Goal: Task Accomplishment & Management: Manage account settings

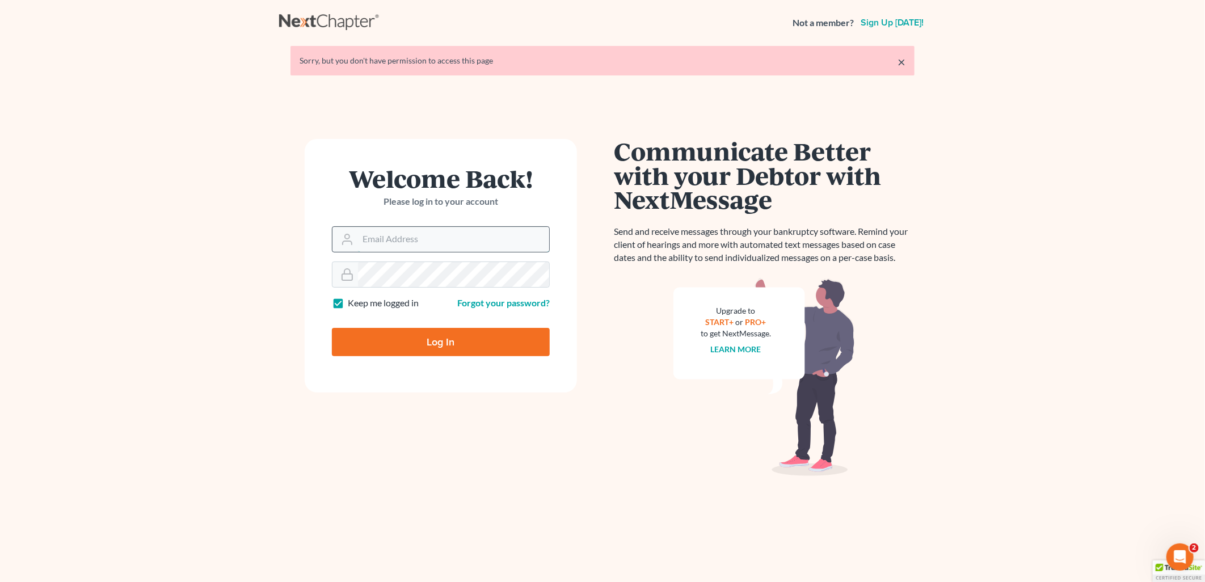
click at [394, 247] on input "Email Address" at bounding box center [453, 239] width 191 height 25
type input "[EMAIL_ADDRESS][DOMAIN_NAME]"
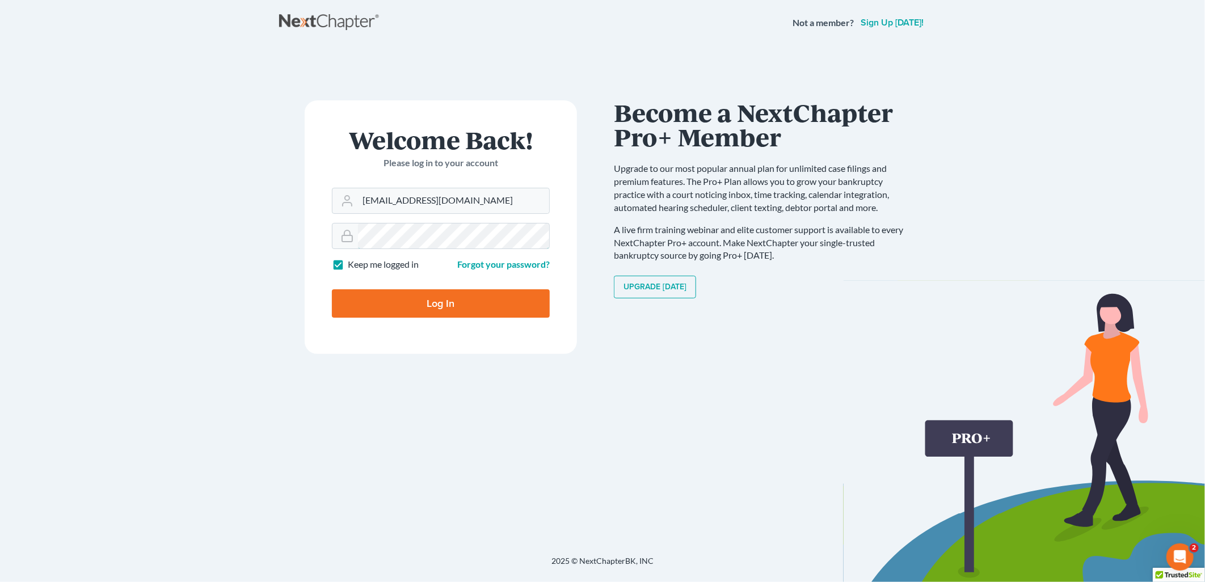
click at [332, 289] on input "Log In" at bounding box center [441, 303] width 218 height 28
type input "Thinking..."
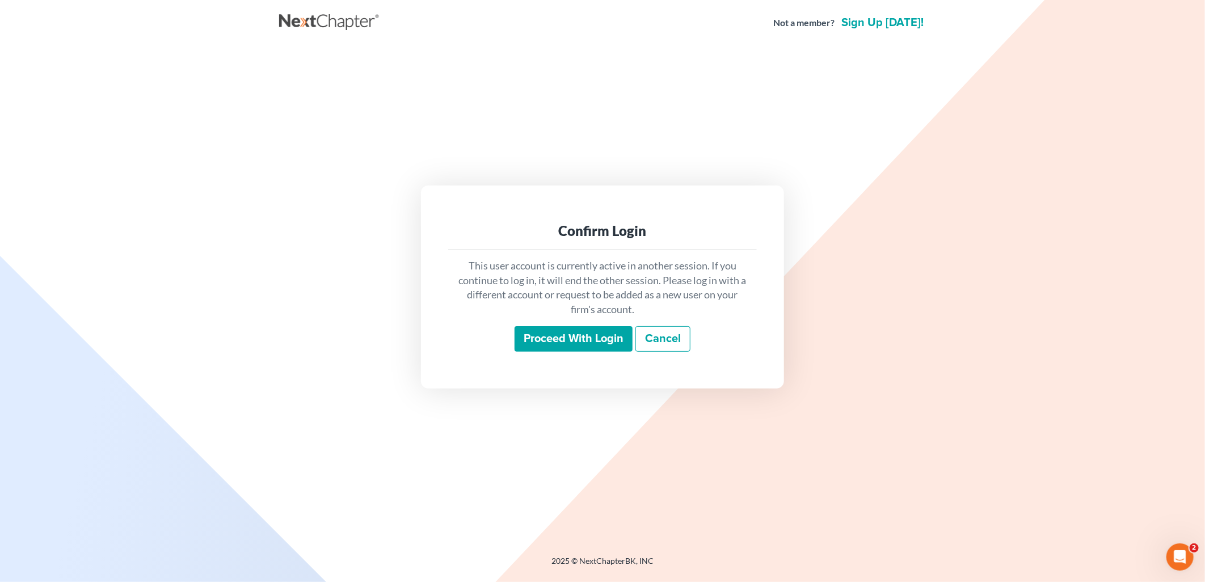
click at [569, 347] on input "Proceed with login" at bounding box center [574, 339] width 118 height 26
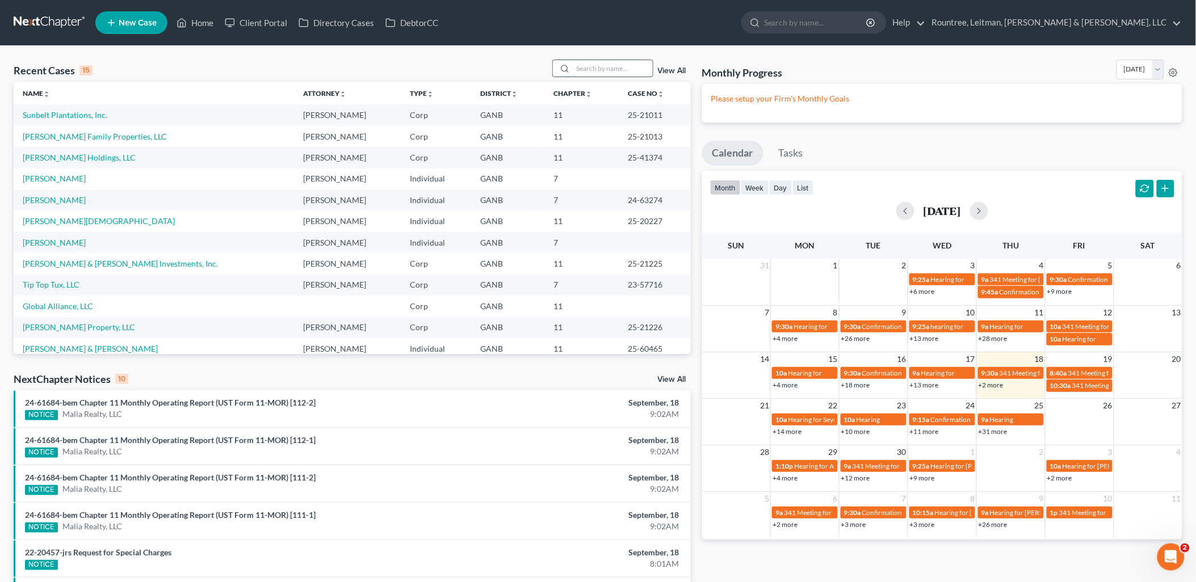
click at [586, 65] on input "search" at bounding box center [612, 68] width 79 height 16
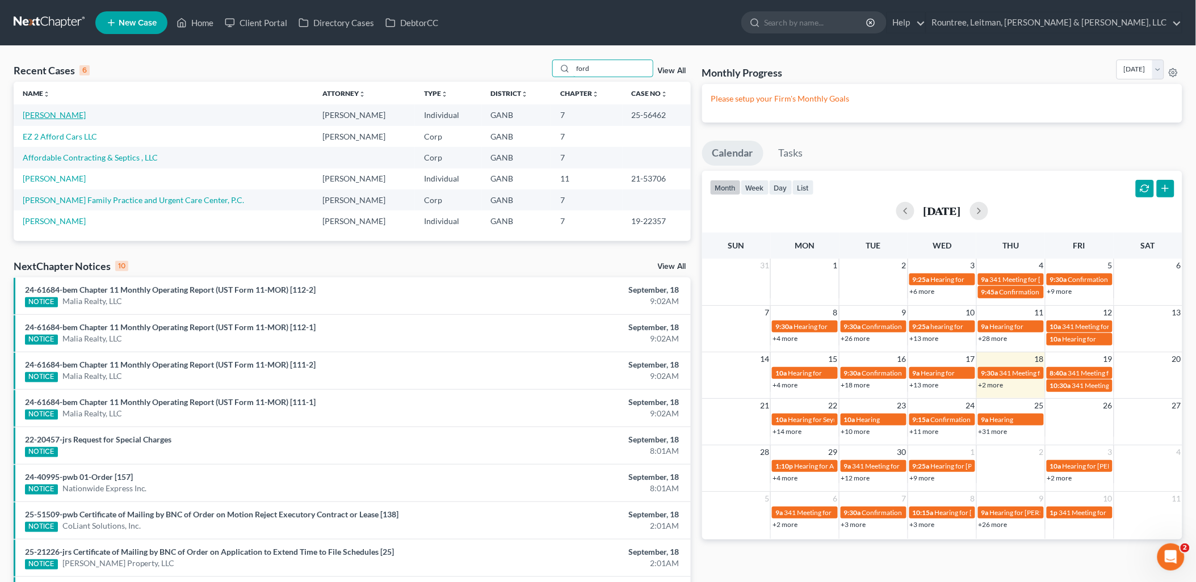
type input "ford"
click at [57, 111] on link "[PERSON_NAME]" at bounding box center [54, 115] width 63 height 10
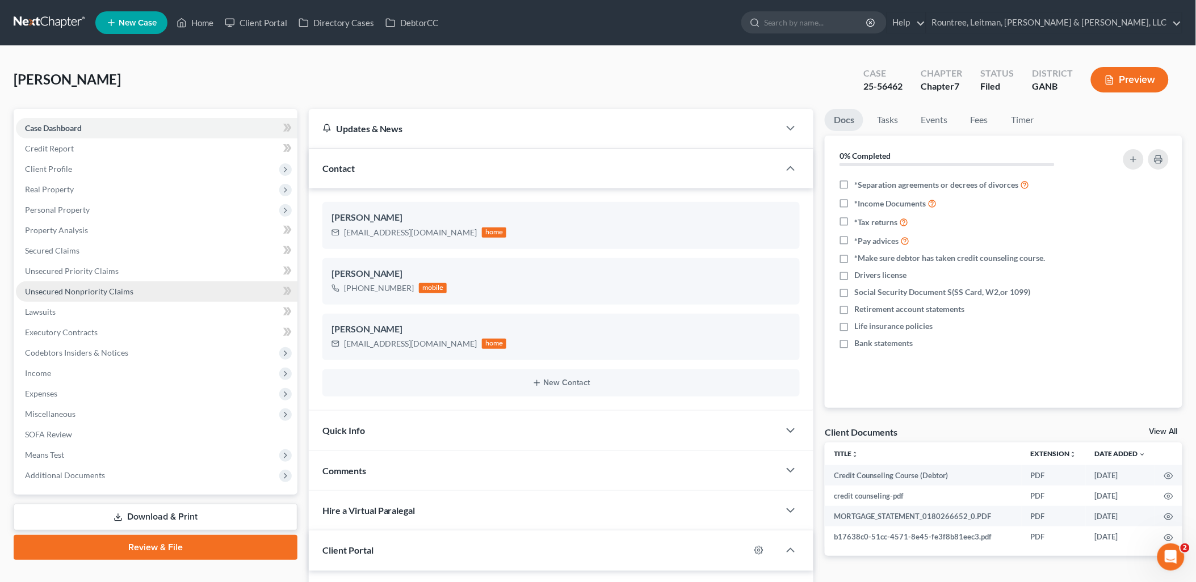
click at [125, 298] on link "Unsecured Nonpriority Claims" at bounding box center [156, 291] width 281 height 20
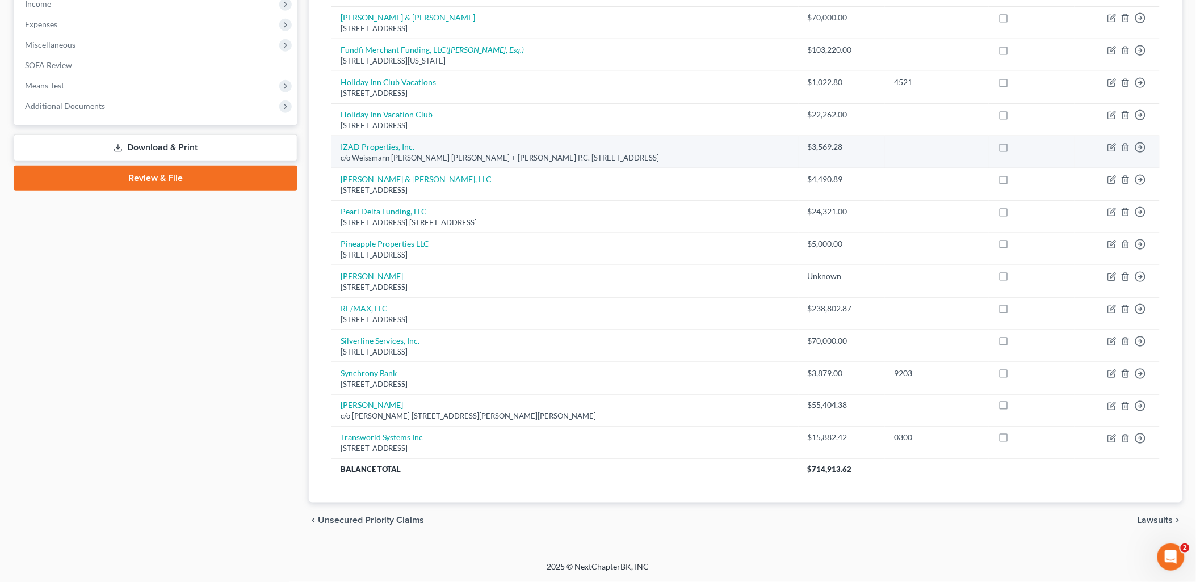
scroll to position [117, 0]
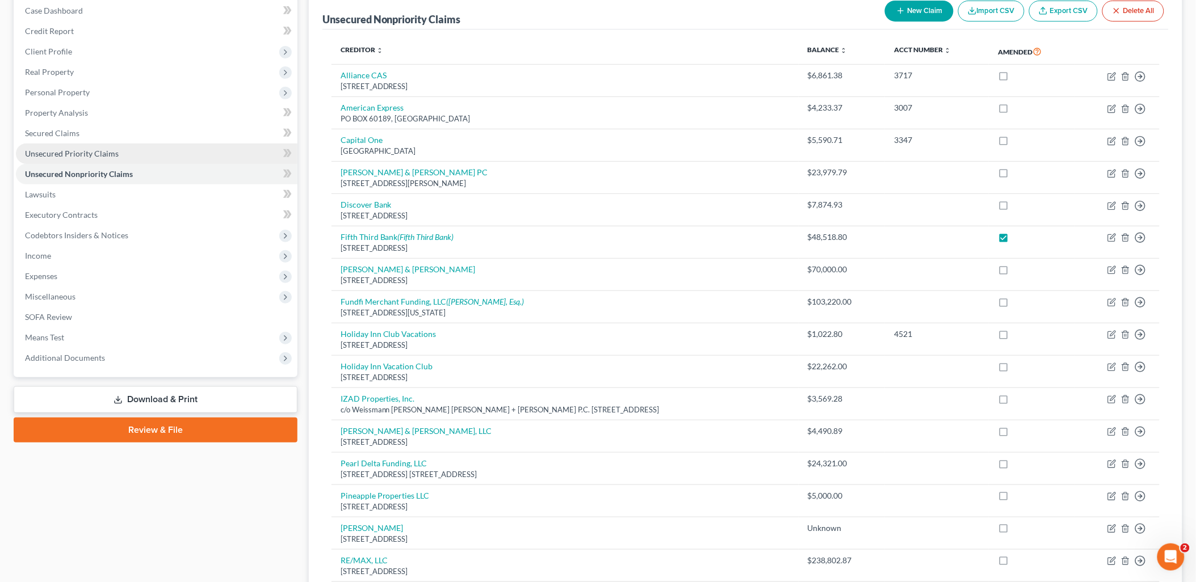
click at [148, 155] on link "Unsecured Priority Claims" at bounding box center [156, 154] width 281 height 20
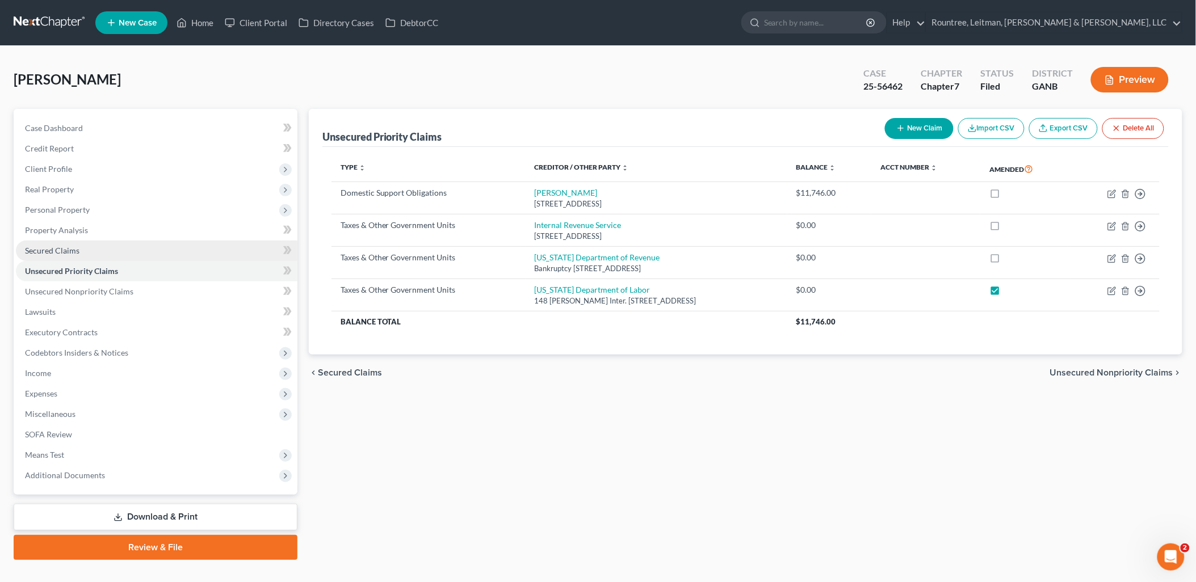
click at [72, 253] on span "Secured Claims" at bounding box center [52, 251] width 54 height 10
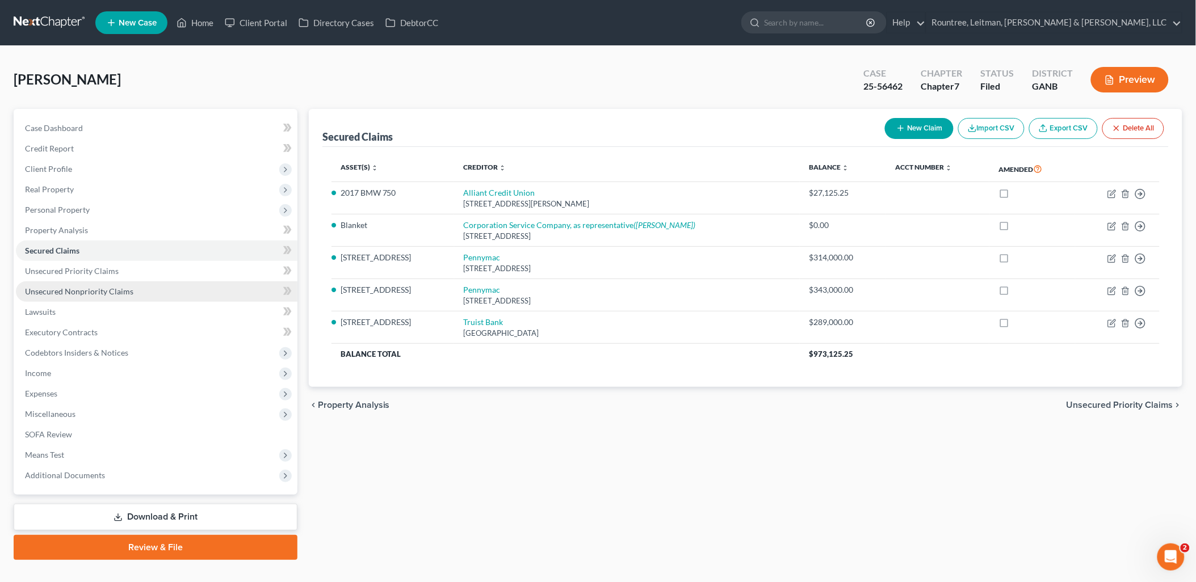
click at [105, 284] on link "Unsecured Nonpriority Claims" at bounding box center [156, 291] width 281 height 20
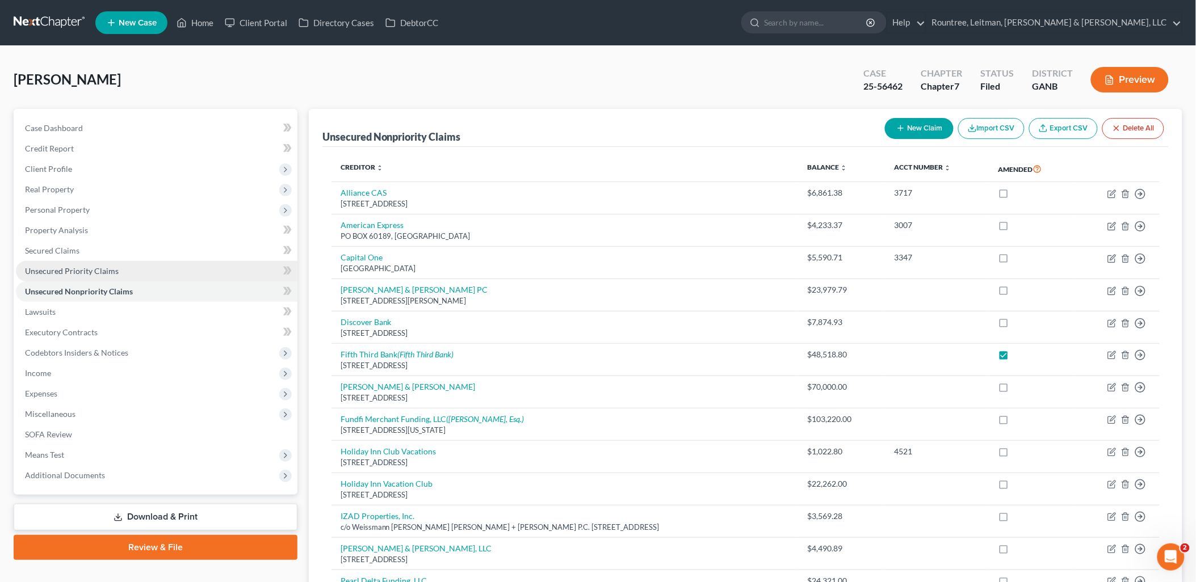
click at [129, 272] on link "Unsecured Priority Claims" at bounding box center [156, 271] width 281 height 20
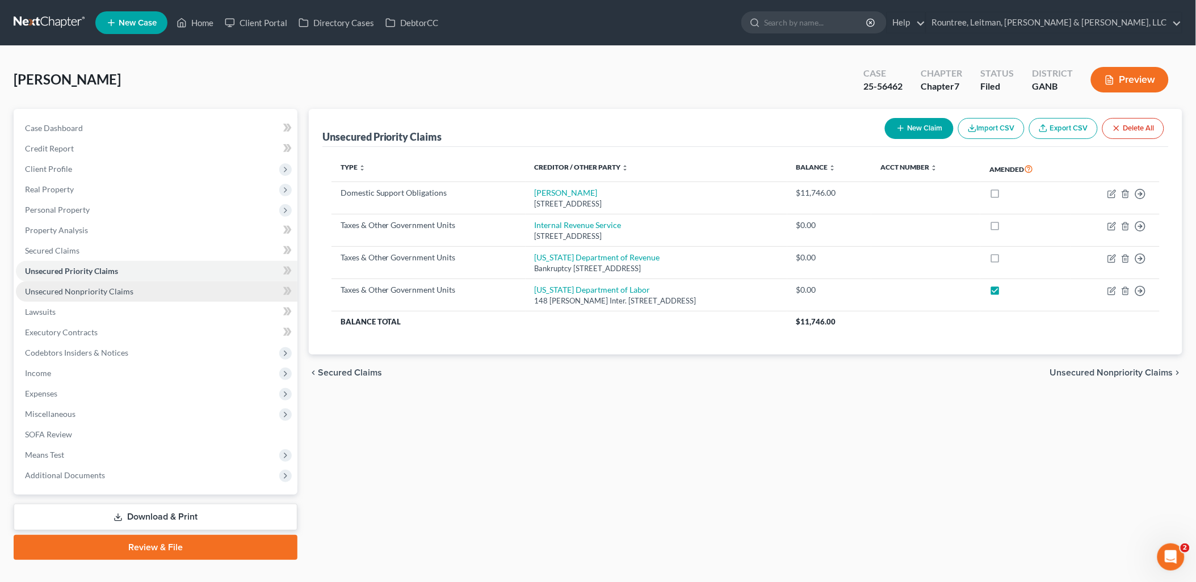
click at [128, 297] on link "Unsecured Nonpriority Claims" at bounding box center [156, 291] width 281 height 20
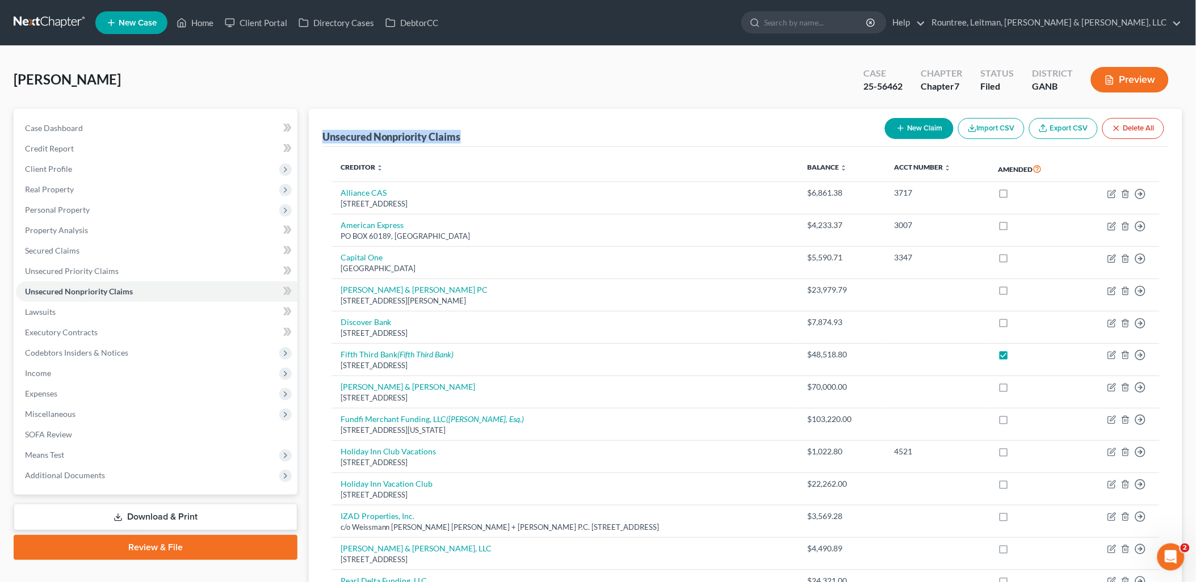
drag, startPoint x: 475, startPoint y: 136, endPoint x: 316, endPoint y: 131, distance: 159.0
click at [316, 131] on div "Unsecured Nonpriority Claims New Claim Import CSV Export CSV Delete All Credito…" at bounding box center [745, 490] width 873 height 763
click at [536, 106] on div "[PERSON_NAME] Upgraded Case 25-56462 Chapter Chapter 7 Status Filed District GA…" at bounding box center [598, 84] width 1168 height 49
click at [250, 16] on link "Client Portal" at bounding box center [256, 22] width 74 height 20
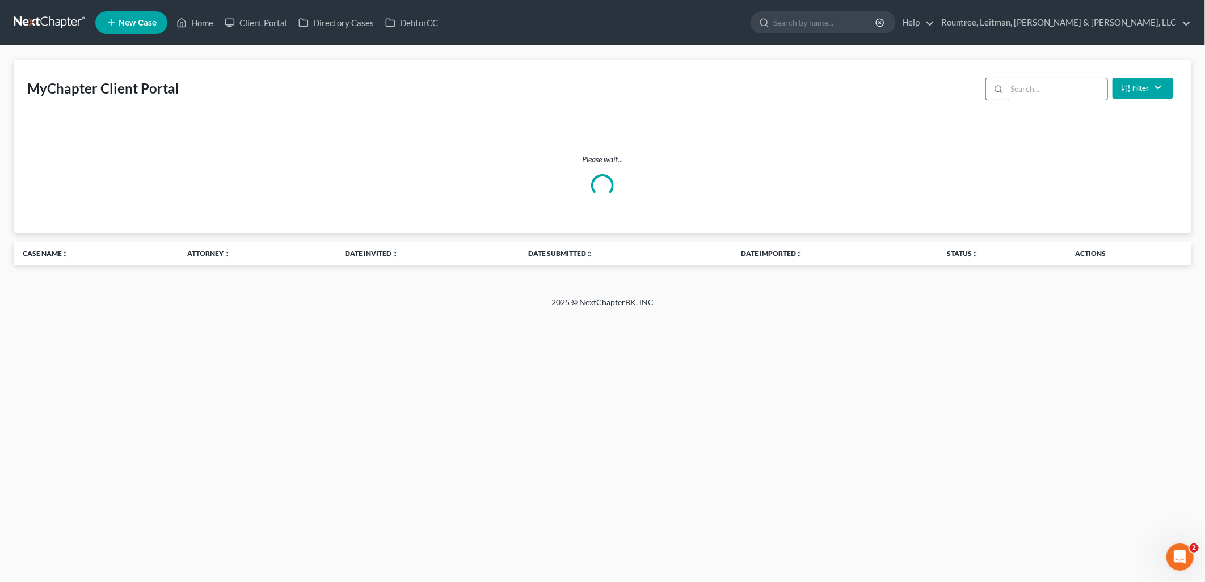
click at [1032, 94] on input "search" at bounding box center [1057, 89] width 100 height 22
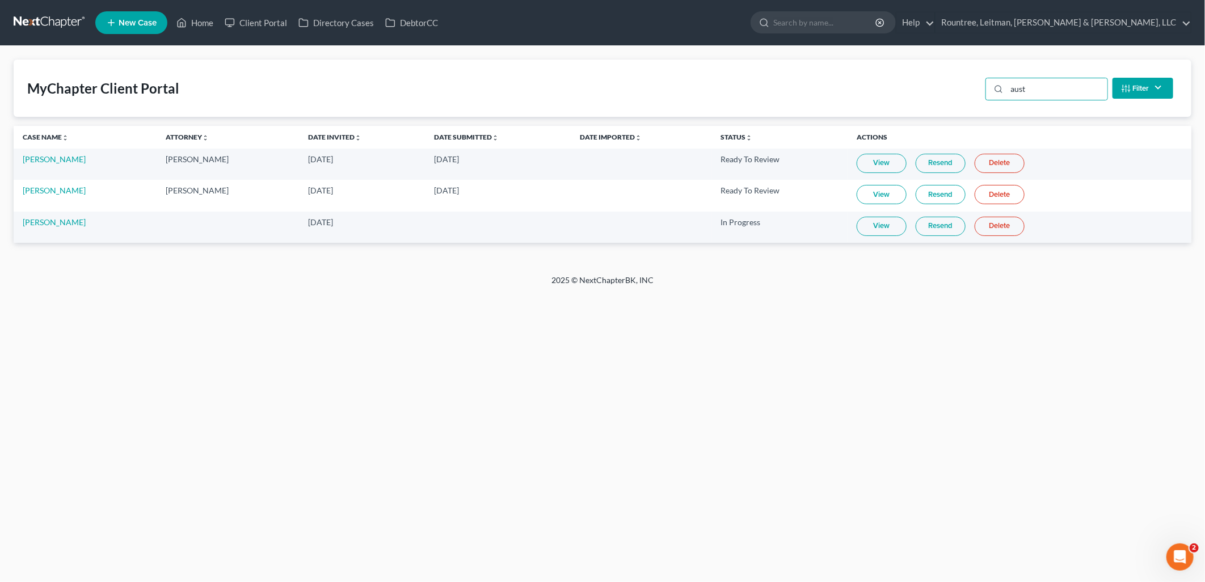
click at [872, 200] on link "View" at bounding box center [882, 194] width 50 height 19
click at [1041, 95] on input "aust" at bounding box center [1057, 89] width 100 height 22
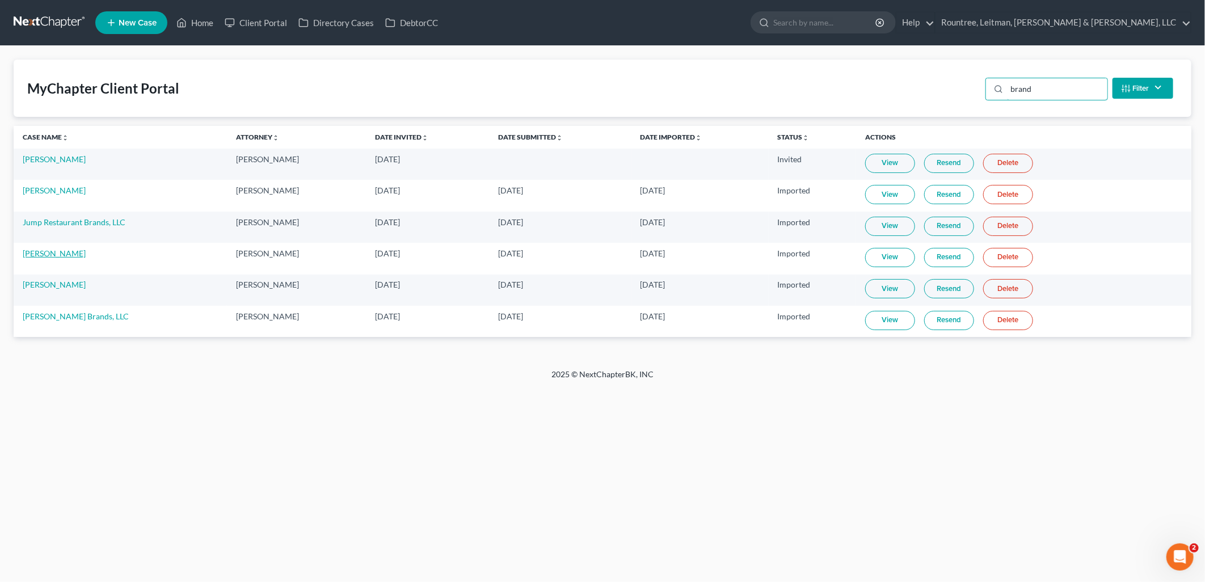
type input "brand"
click at [70, 254] on link "[PERSON_NAME]" at bounding box center [54, 254] width 63 height 10
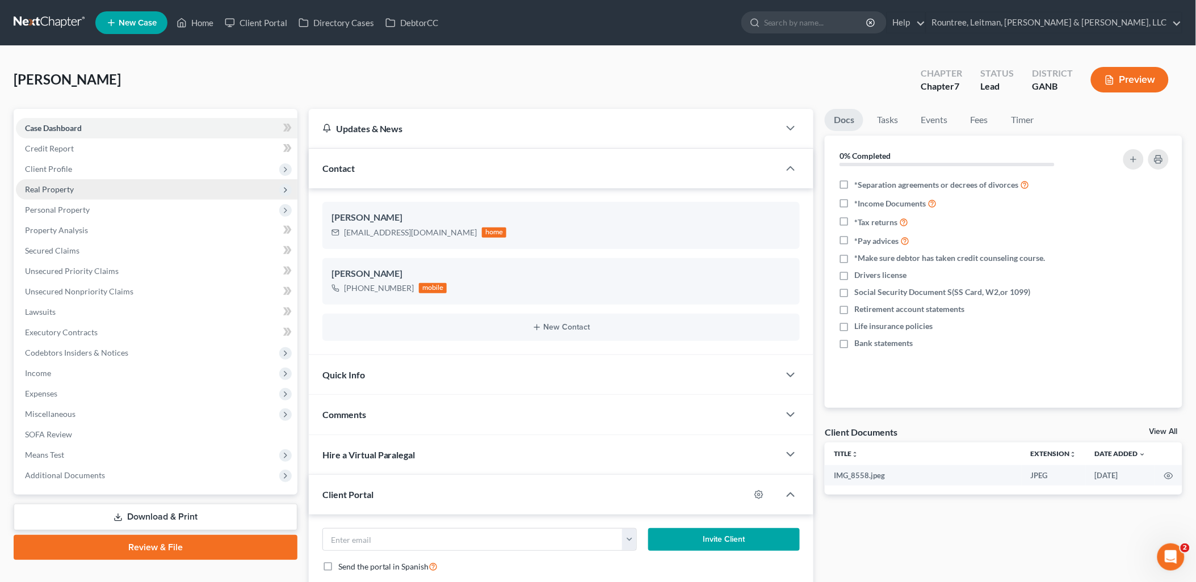
click at [98, 184] on span "Real Property" at bounding box center [156, 189] width 281 height 20
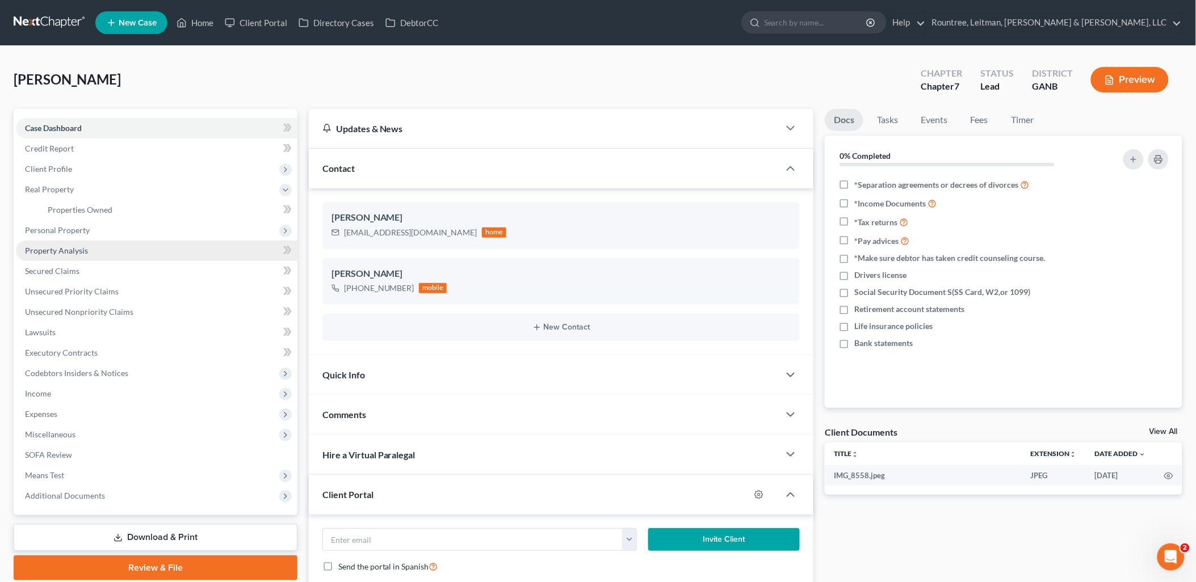
click at [82, 241] on link "Property Analysis" at bounding box center [156, 251] width 281 height 20
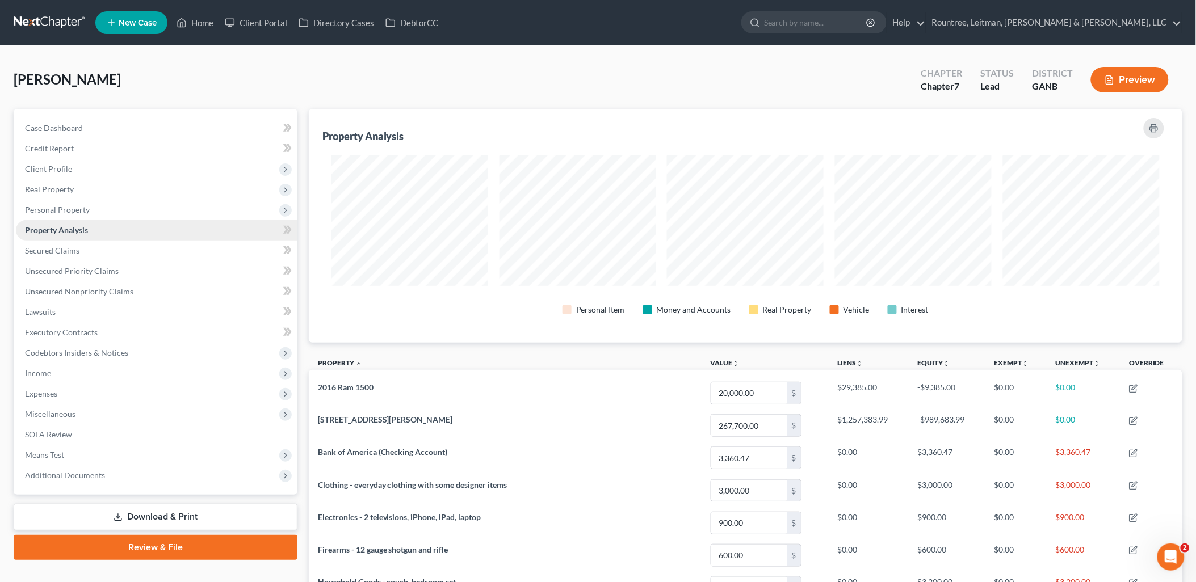
click at [83, 233] on span "Property Analysis" at bounding box center [56, 230] width 63 height 10
click at [89, 217] on span "Personal Property" at bounding box center [156, 210] width 281 height 20
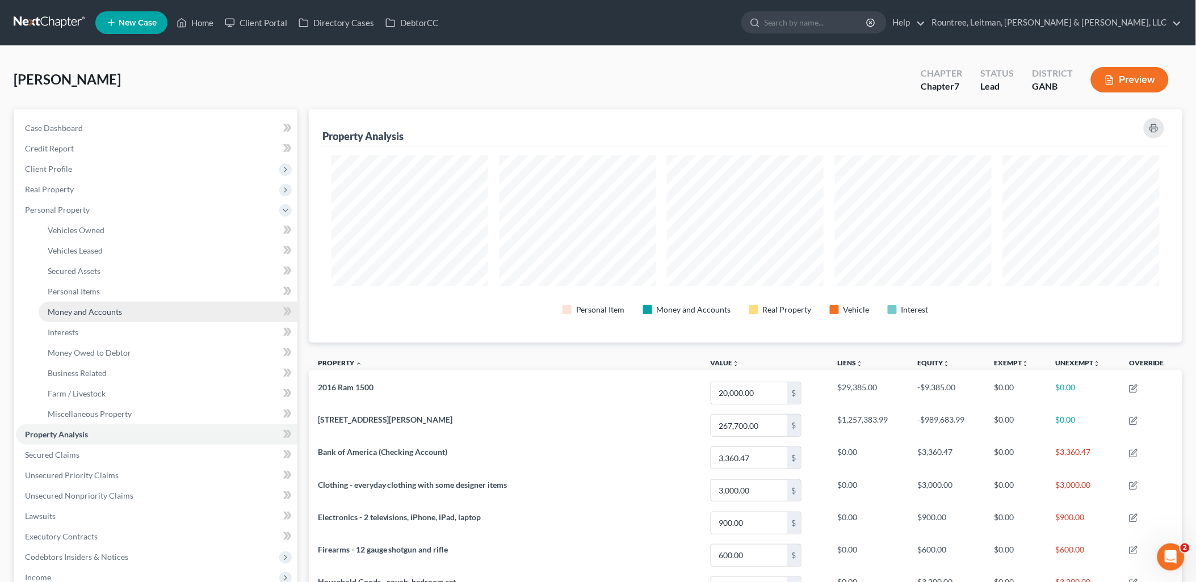
click at [117, 315] on link "Money and Accounts" at bounding box center [168, 312] width 259 height 20
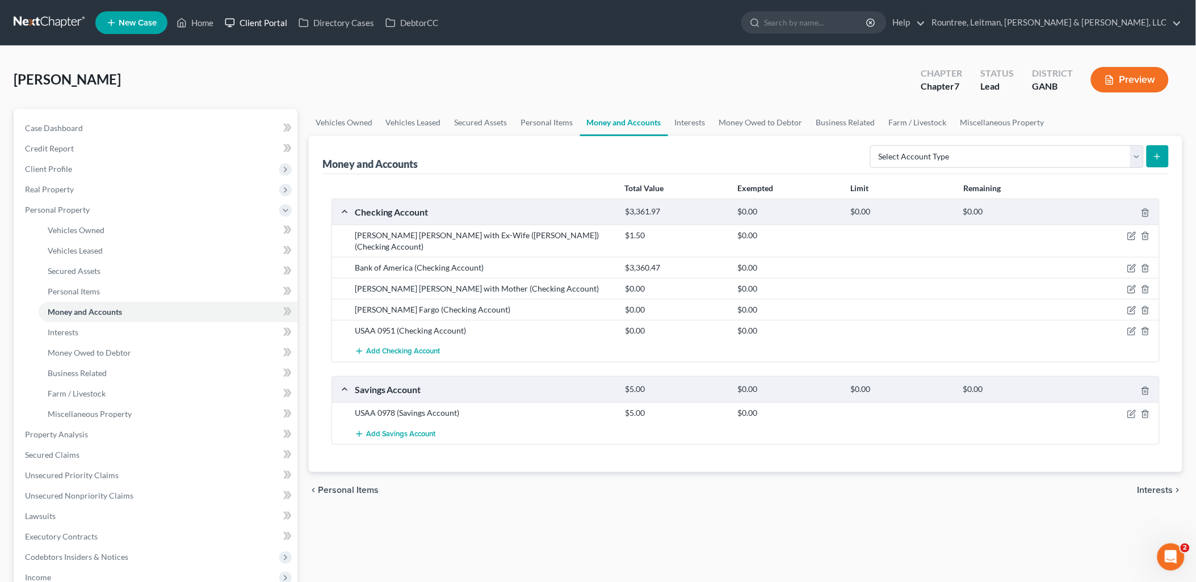
click at [243, 22] on link "Client Portal" at bounding box center [256, 22] width 74 height 20
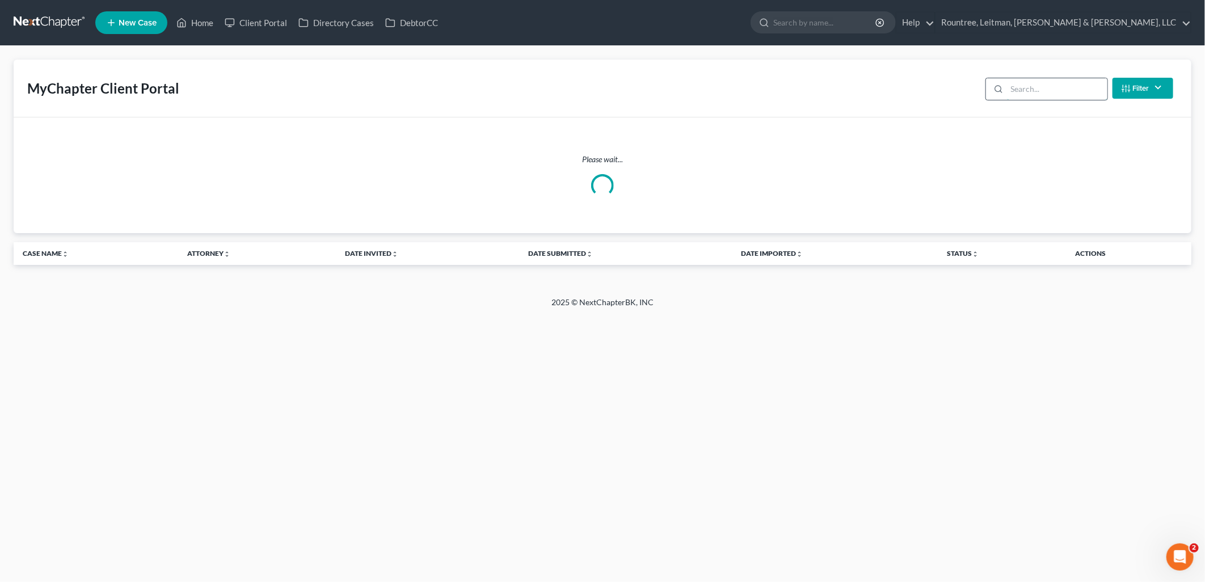
click at [1057, 81] on input "search" at bounding box center [1057, 89] width 100 height 22
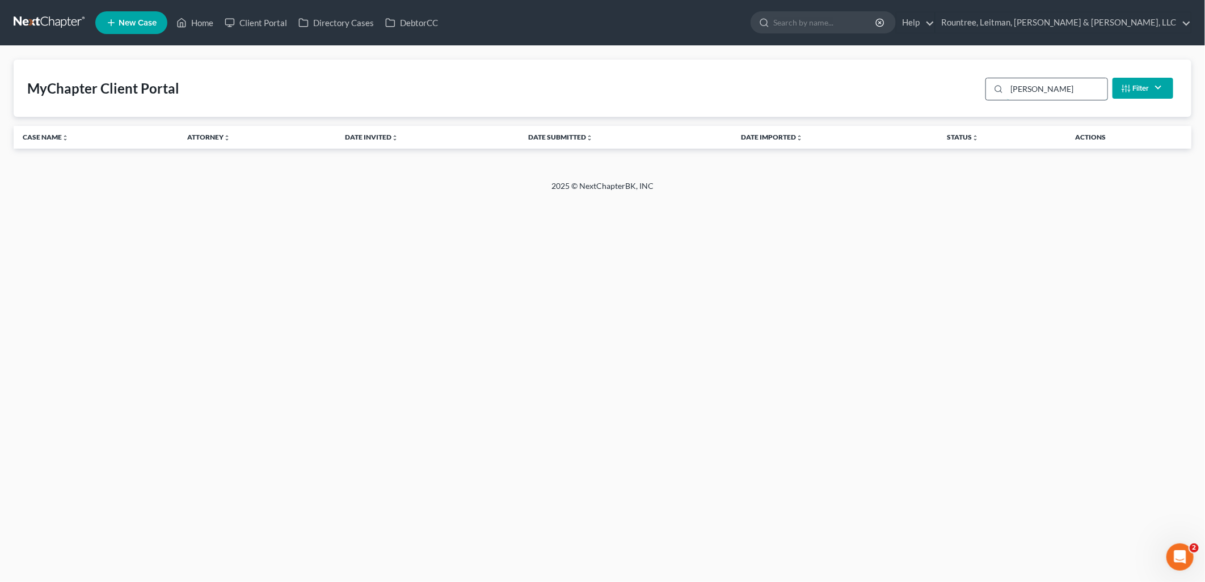
click at [1045, 92] on input "[PERSON_NAME]" at bounding box center [1057, 89] width 100 height 22
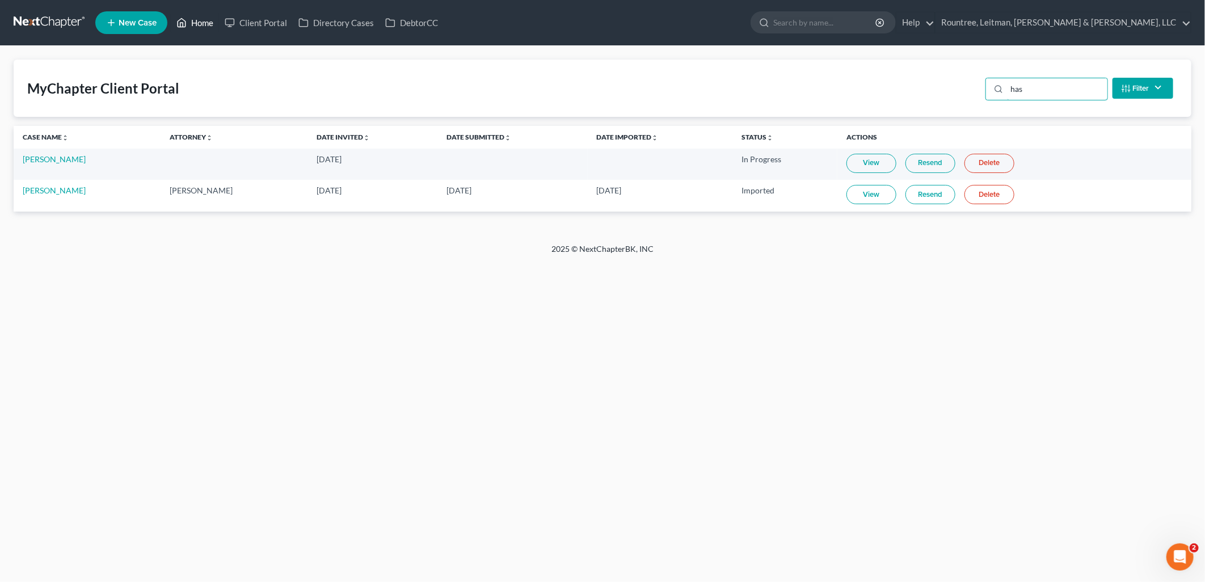
type input "has"
click at [202, 15] on link "Home" at bounding box center [195, 22] width 48 height 20
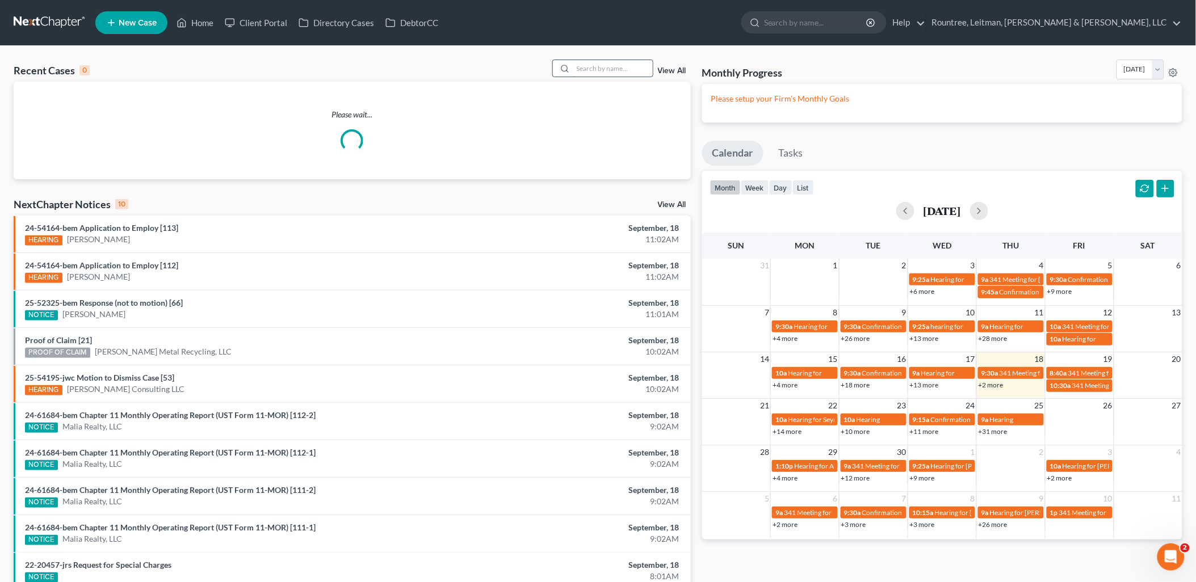
click at [601, 75] on input "search" at bounding box center [612, 68] width 79 height 16
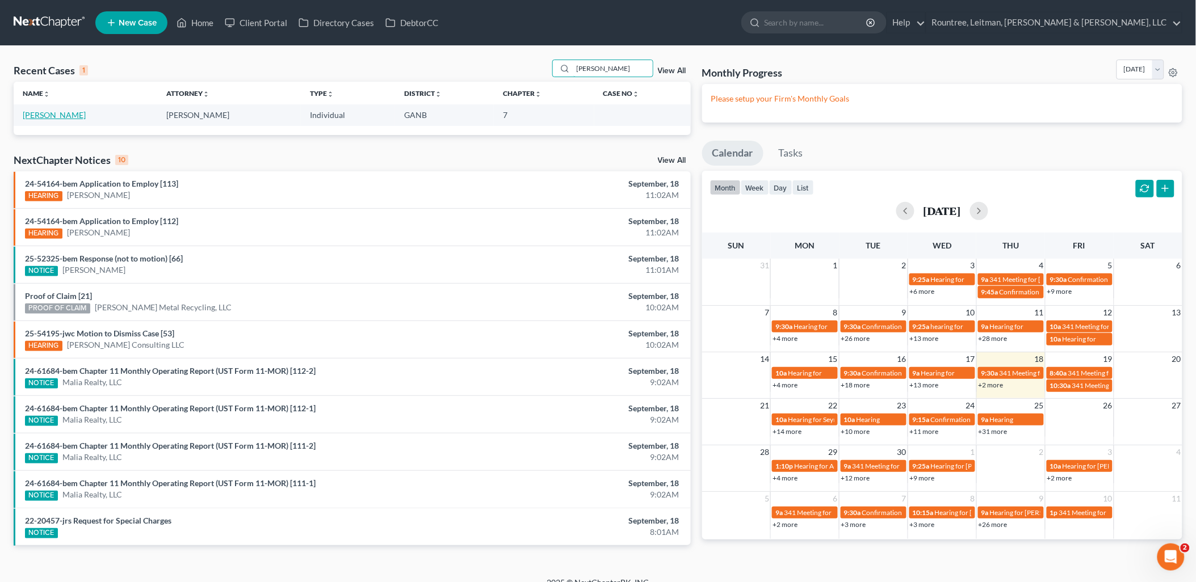
type input "[PERSON_NAME]"
click at [68, 114] on link "[PERSON_NAME]" at bounding box center [54, 115] width 63 height 10
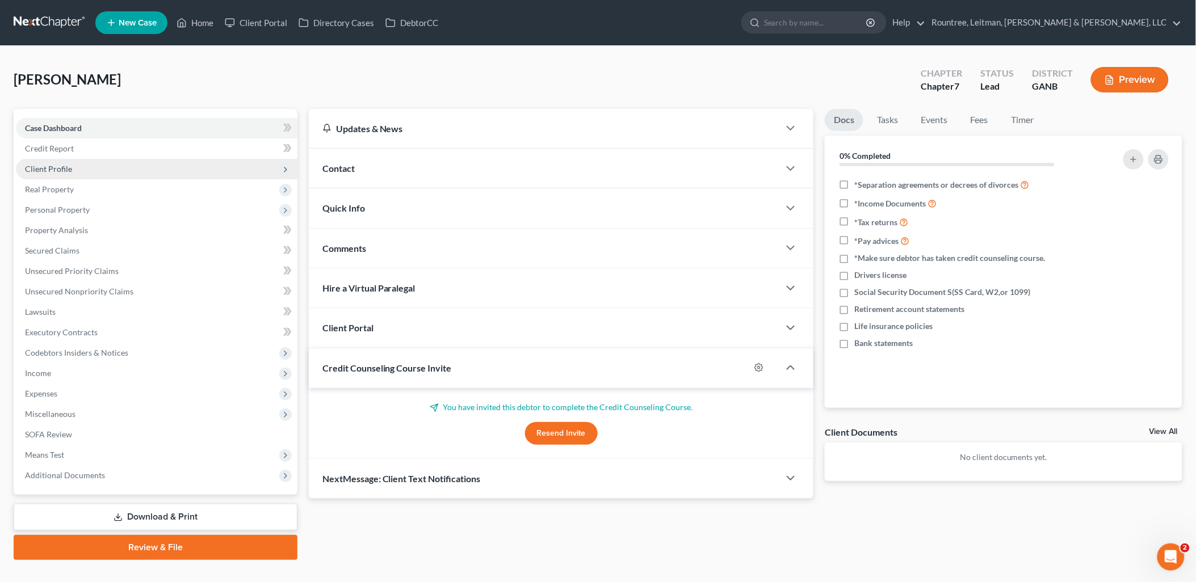
click at [111, 169] on span "Client Profile" at bounding box center [156, 169] width 281 height 20
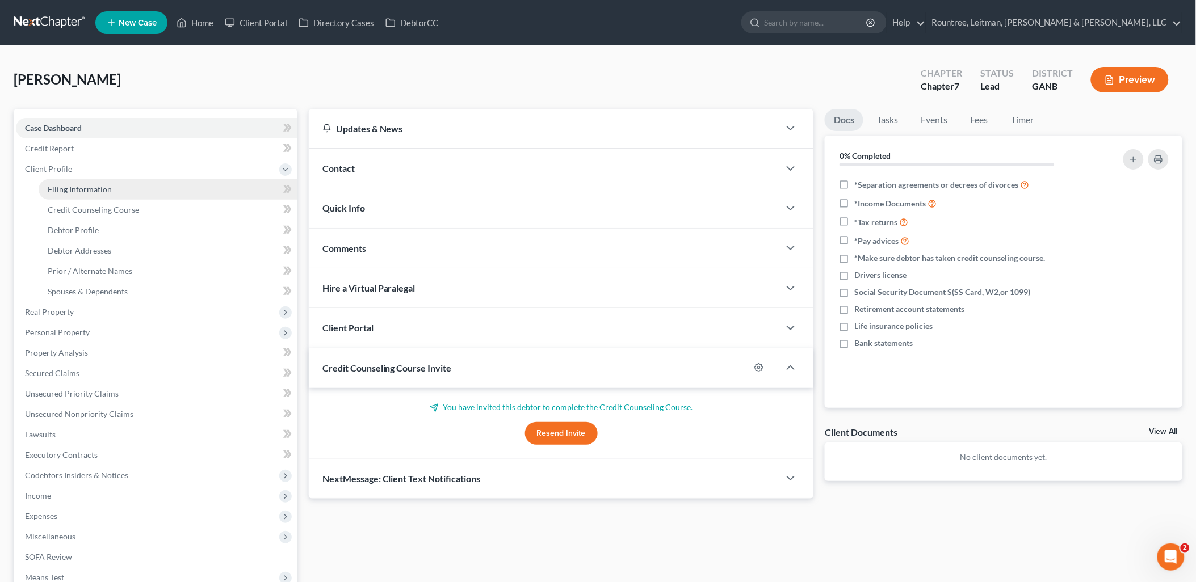
click at [107, 190] on span "Filing Information" at bounding box center [80, 189] width 64 height 10
select select "0"
select select "3"
select select "0"
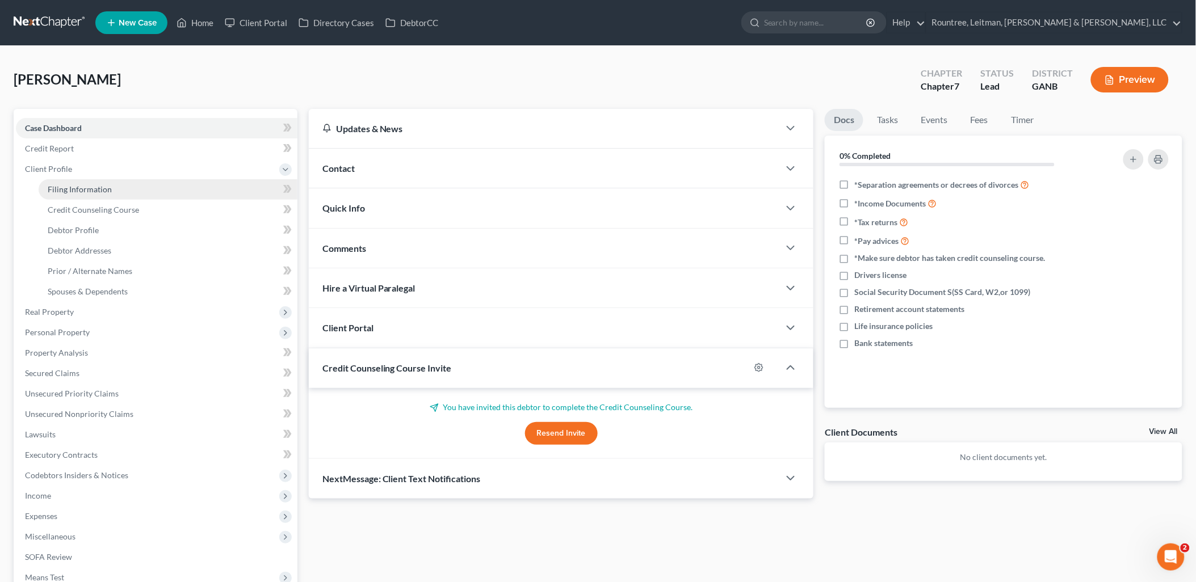
select select "10"
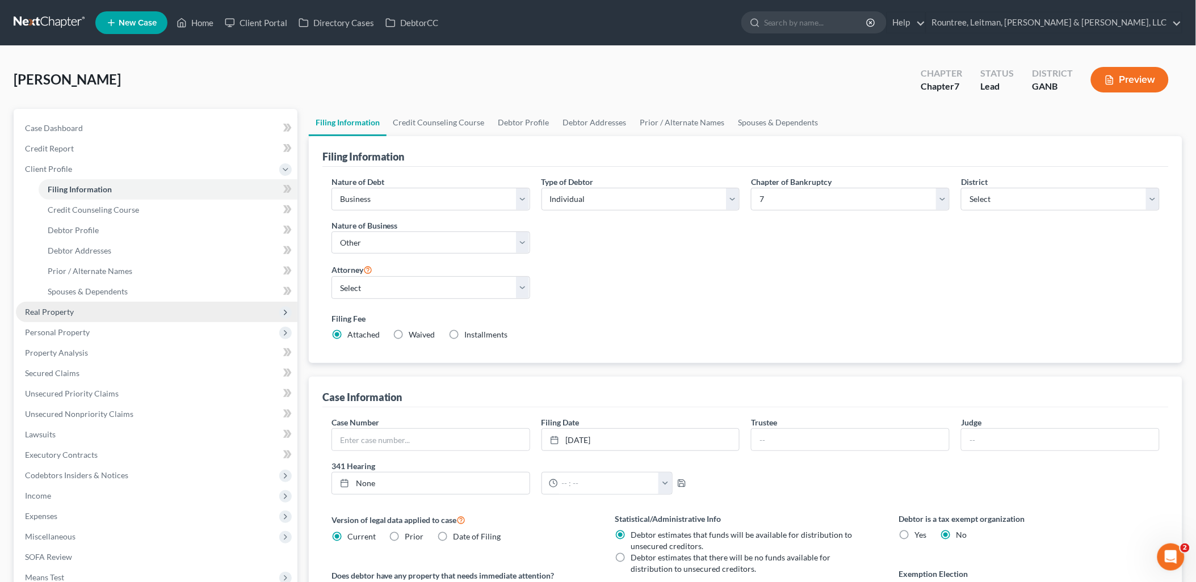
click at [99, 318] on span "Real Property" at bounding box center [156, 312] width 281 height 20
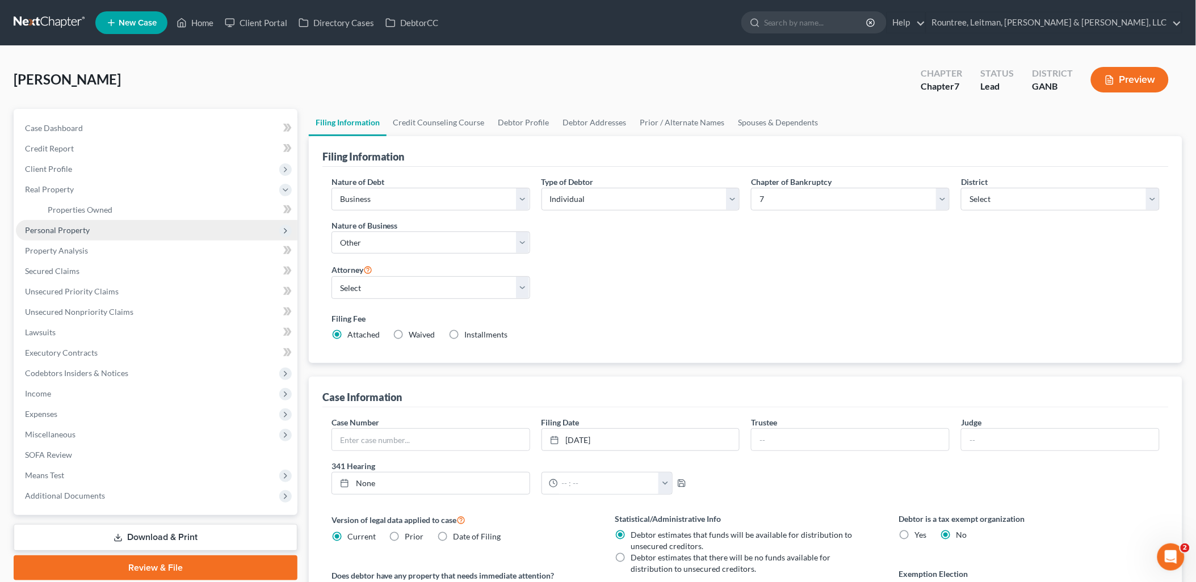
click at [100, 228] on span "Personal Property" at bounding box center [156, 230] width 281 height 20
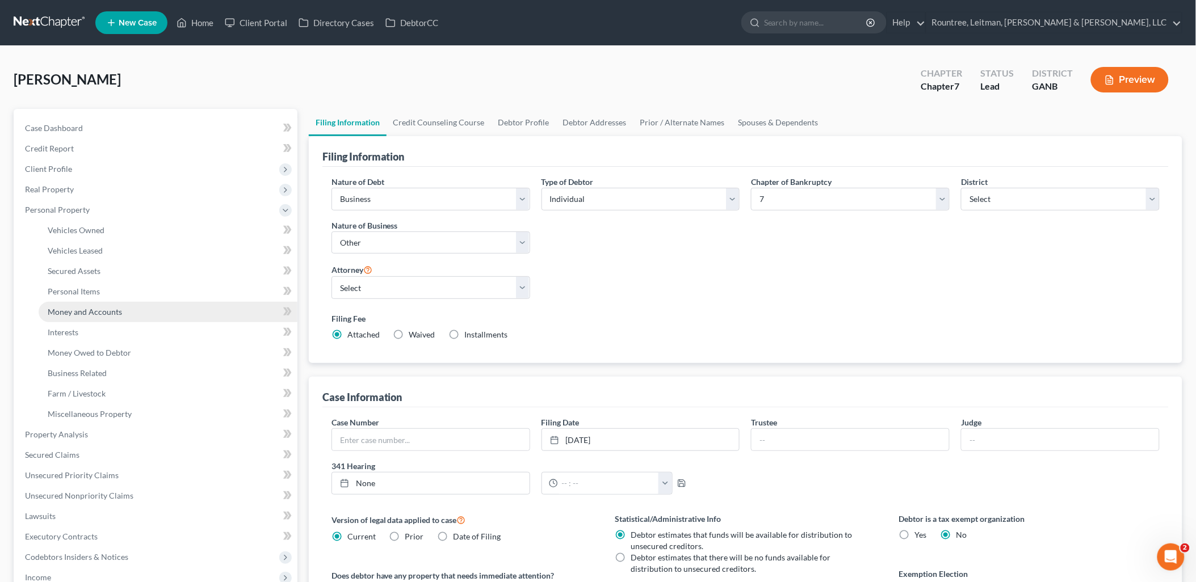
click at [99, 319] on link "Money and Accounts" at bounding box center [168, 312] width 259 height 20
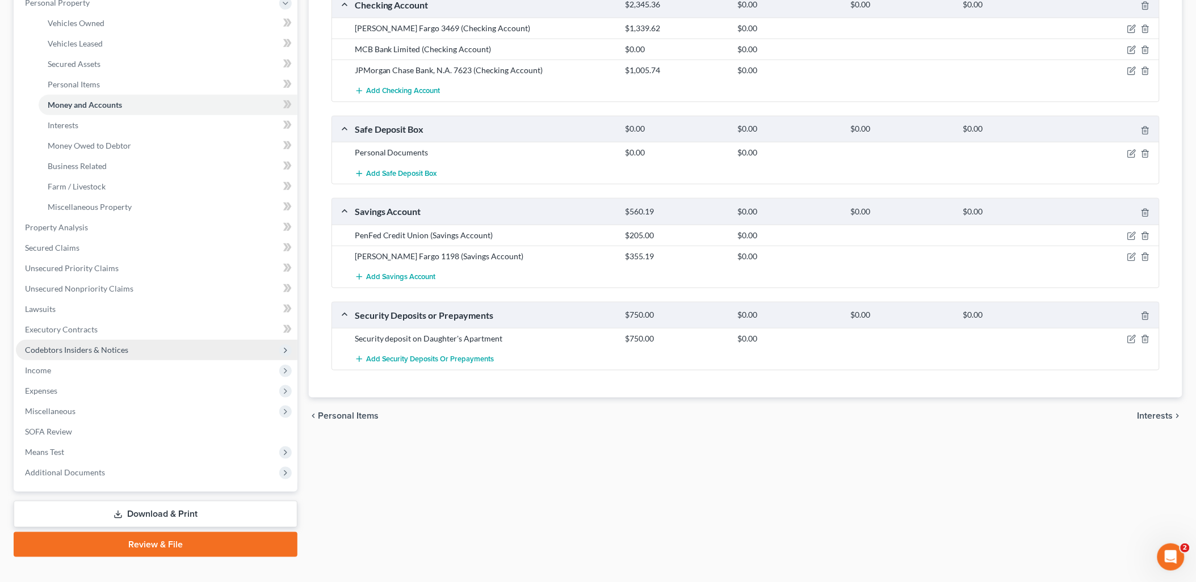
scroll to position [224, 0]
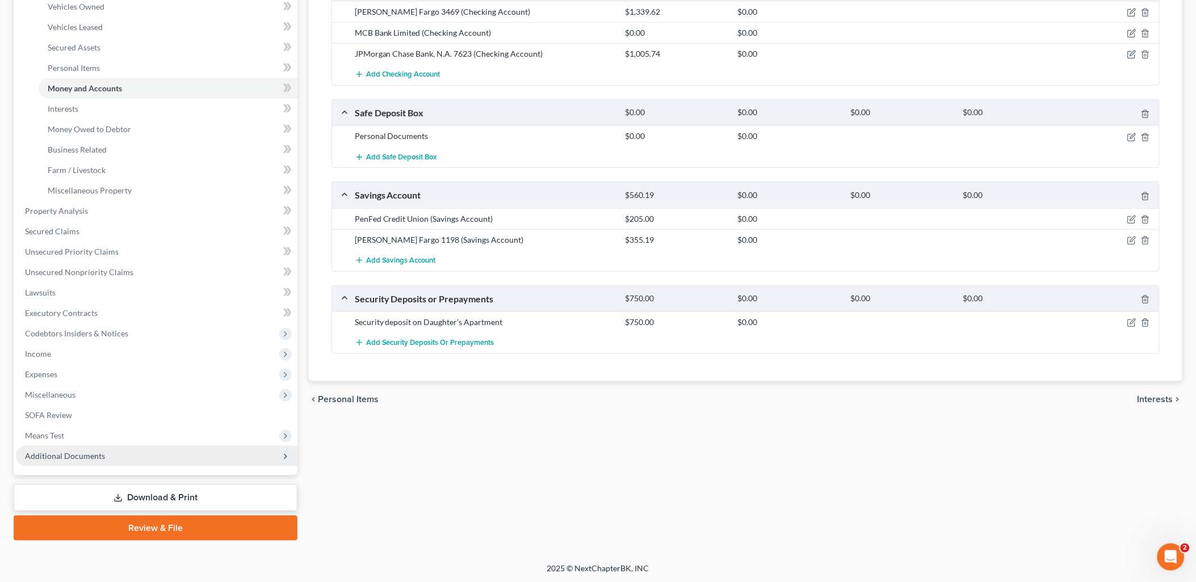
click at [65, 451] on span "Additional Documents" at bounding box center [65, 456] width 80 height 10
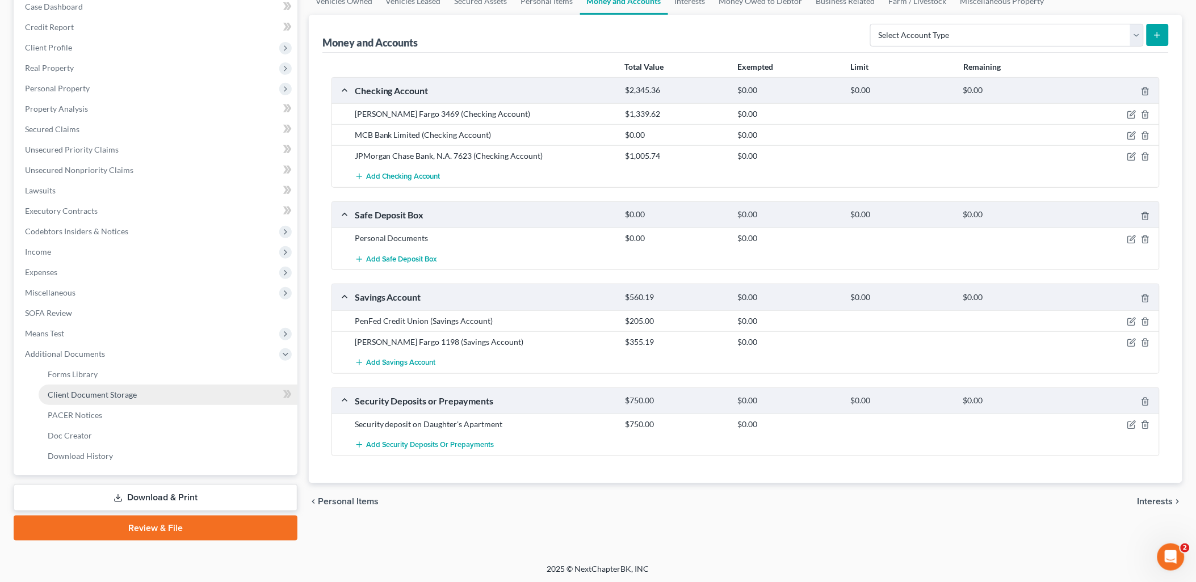
click at [95, 388] on link "Client Document Storage" at bounding box center [168, 395] width 259 height 20
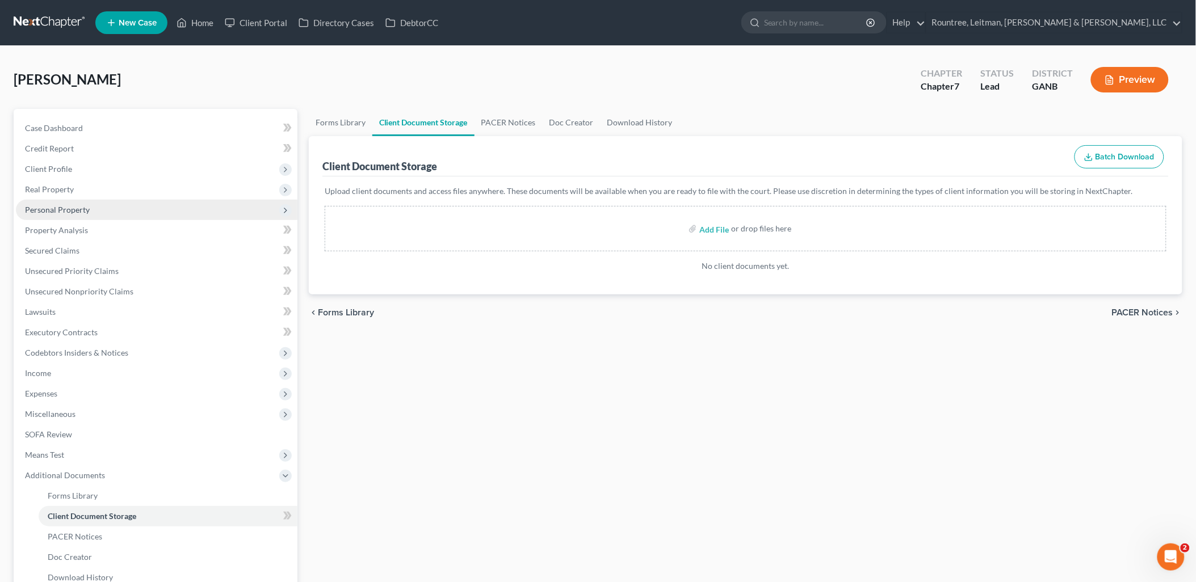
click at [105, 204] on span "Personal Property" at bounding box center [156, 210] width 281 height 20
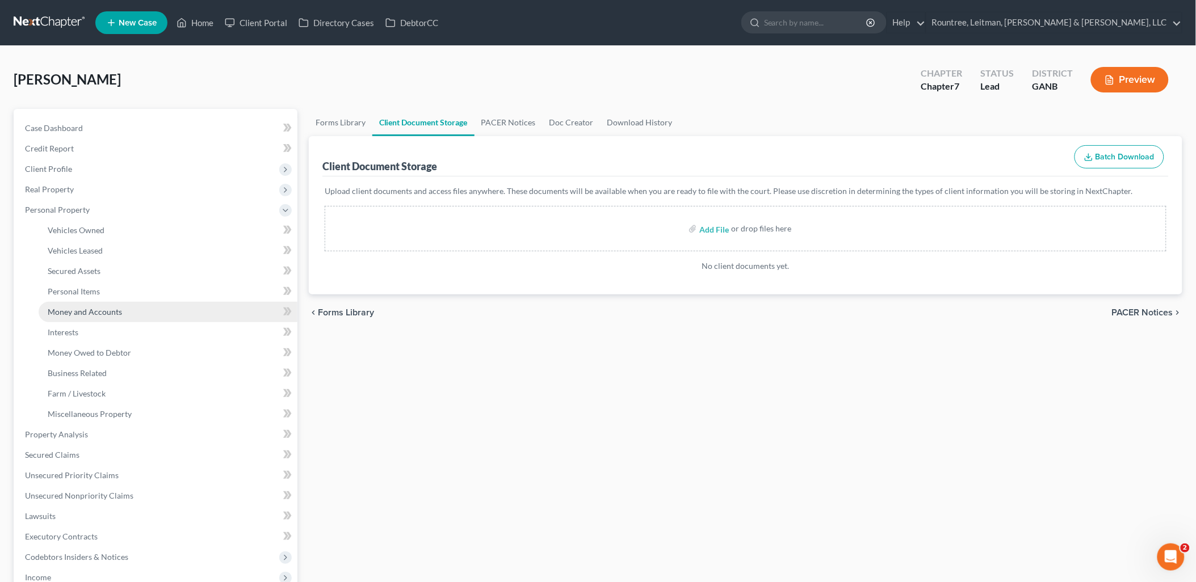
click at [98, 313] on span "Money and Accounts" at bounding box center [85, 312] width 74 height 10
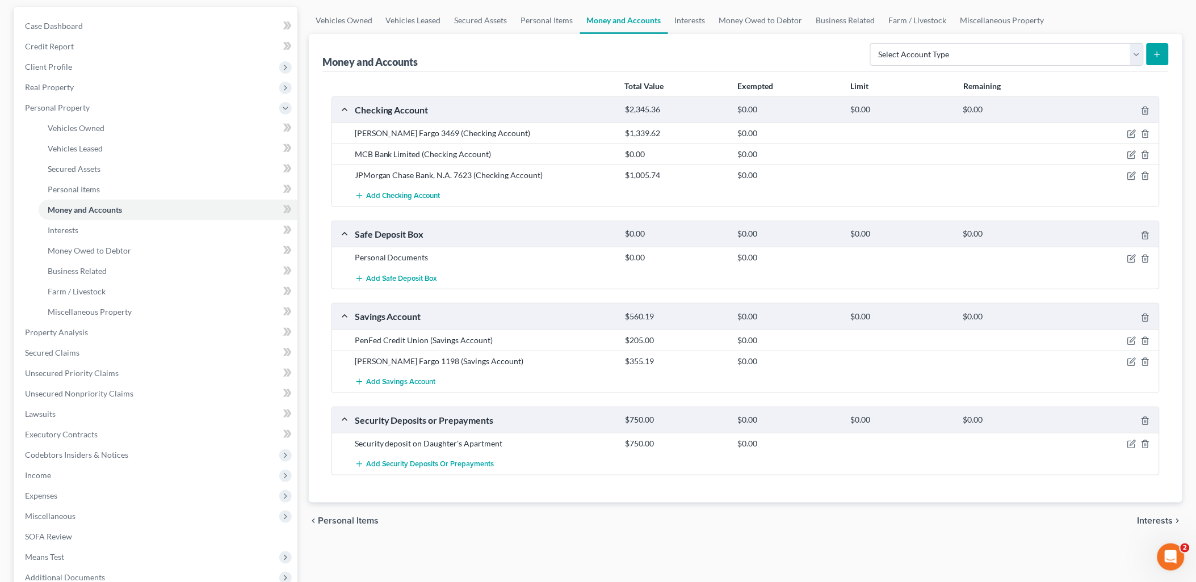
scroll to position [98, 0]
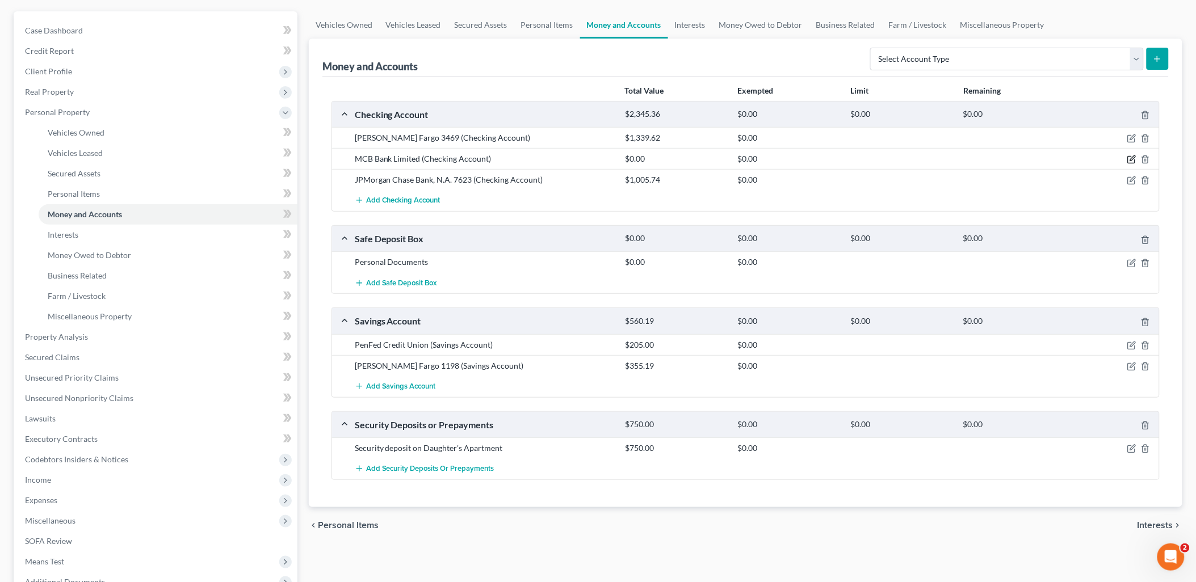
click at [1129, 161] on icon "button" at bounding box center [1131, 159] width 9 height 9
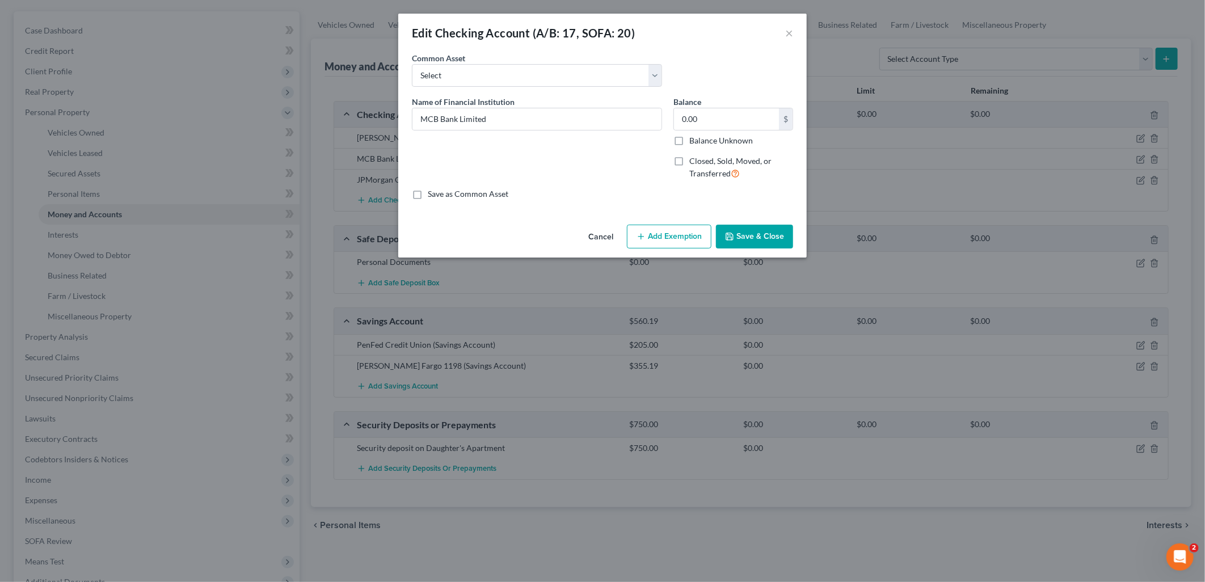
click at [600, 230] on button "Cancel" at bounding box center [600, 237] width 43 height 23
